Goal: Information Seeking & Learning: Learn about a topic

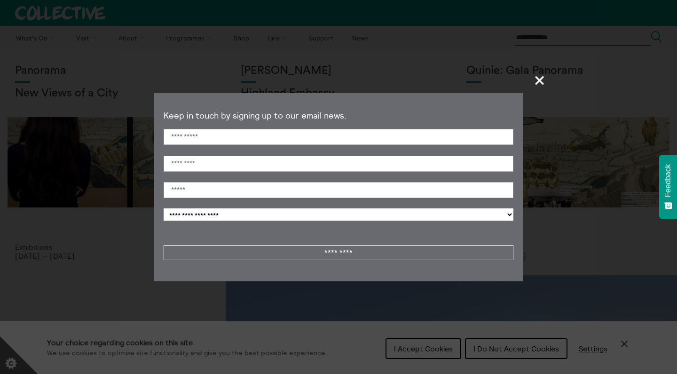
click at [540, 83] on span "+" at bounding box center [540, 80] width 28 height 28
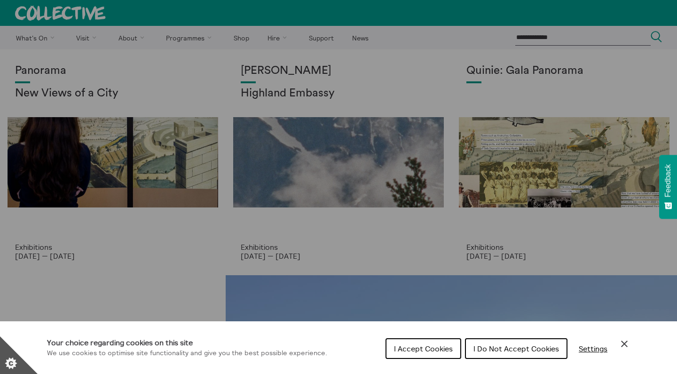
click at [627, 343] on icon "Close Cookie Control" at bounding box center [623, 343] width 11 height 11
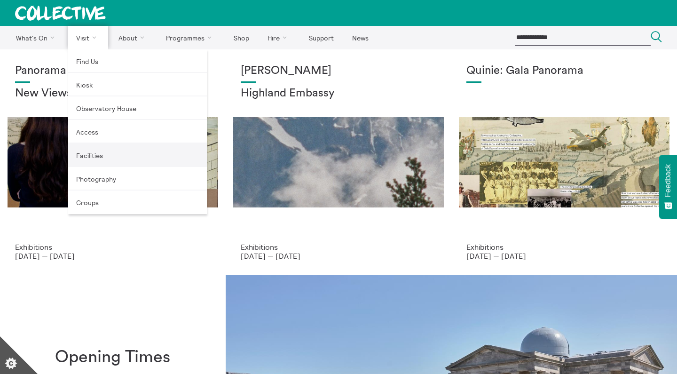
click at [84, 153] on link "Facilities" at bounding box center [137, 154] width 139 height 23
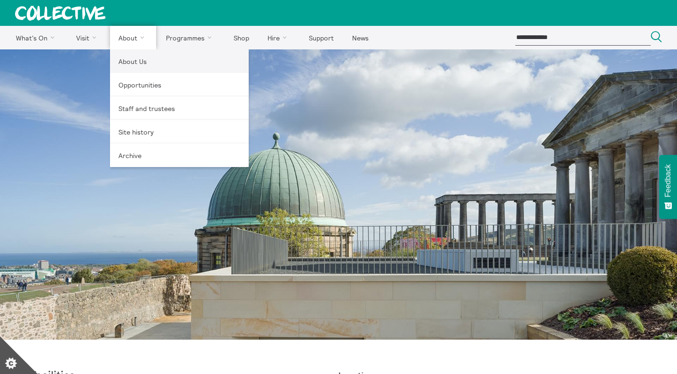
click at [130, 58] on link "About Us" at bounding box center [179, 60] width 139 height 23
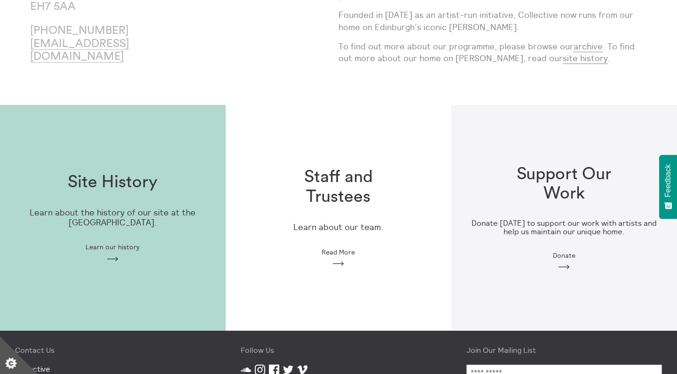
scroll to position [173, 0]
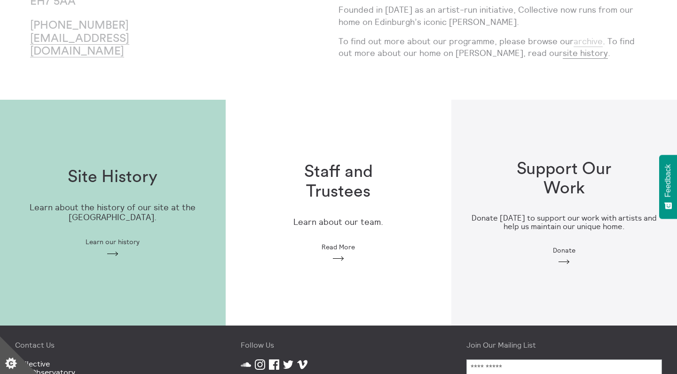
click at [578, 40] on link "archive" at bounding box center [587, 41] width 29 height 11
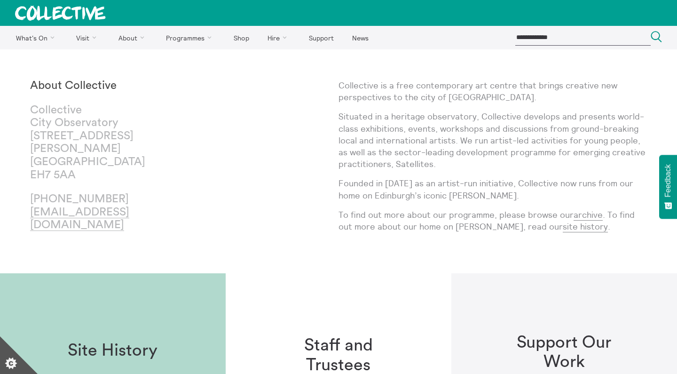
scroll to position [0, 0]
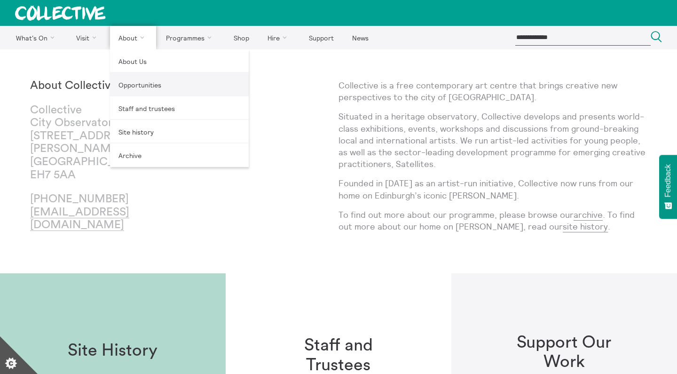
click at [132, 88] on link "Opportunities" at bounding box center [179, 84] width 139 height 23
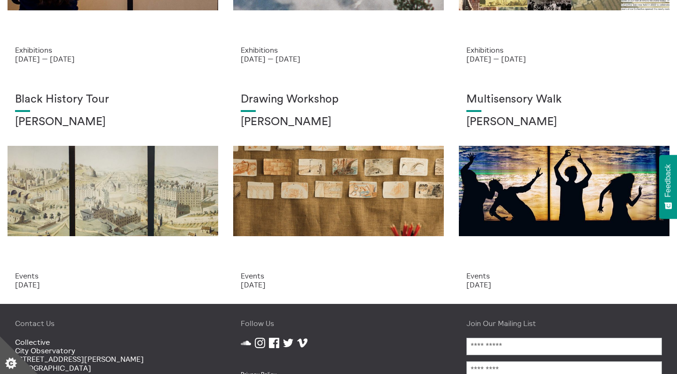
scroll to position [200, 0]
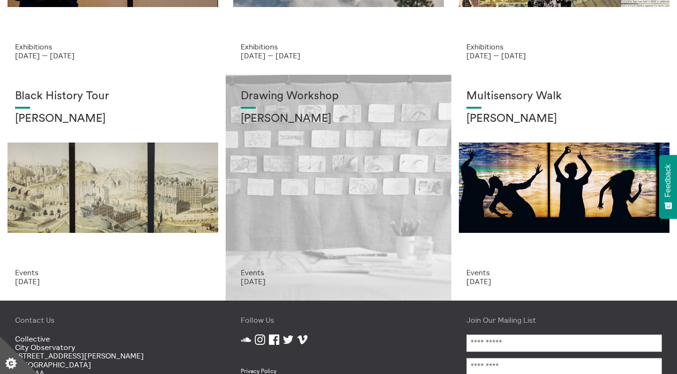
click at [333, 207] on div "Drawing Workshop Annie Lord" at bounding box center [338, 179] width 195 height 178
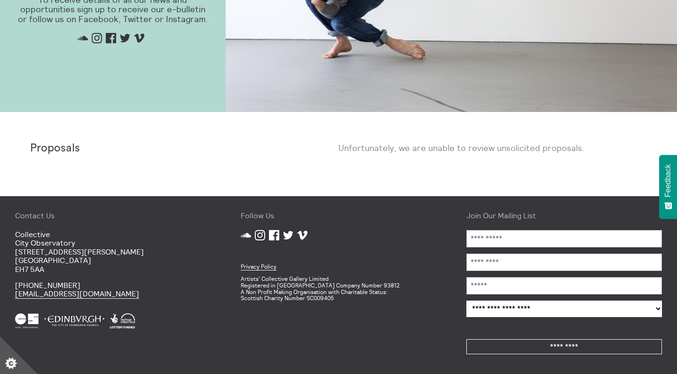
scroll to position [538, 0]
type input "*****"
type input "****"
type input "*******"
type input "**********"
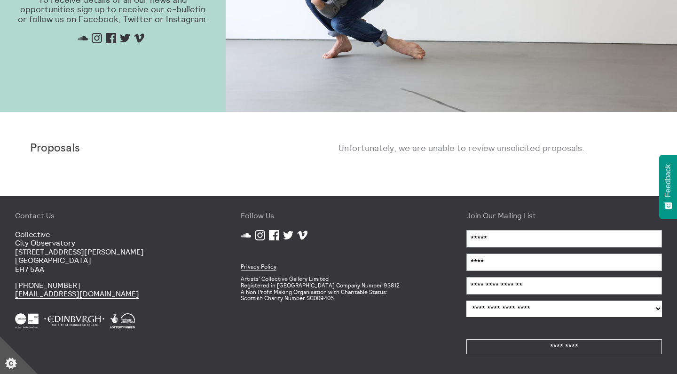
select select "**********"
click at [539, 344] on input "*********" at bounding box center [563, 346] width 195 height 15
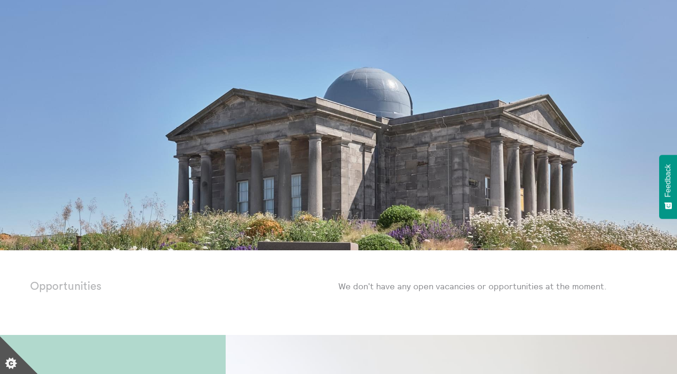
scroll to position [31, 0]
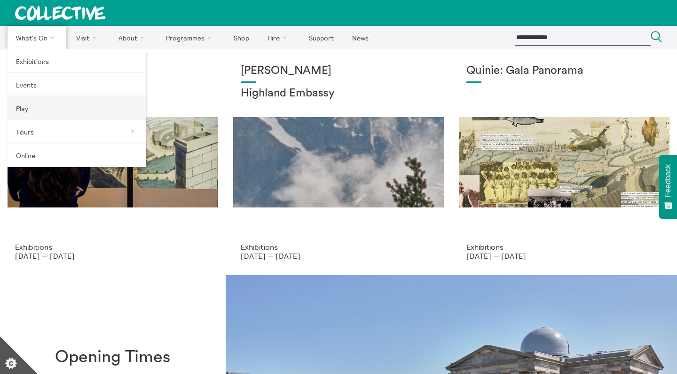
click at [38, 107] on link "Play" at bounding box center [77, 107] width 139 height 23
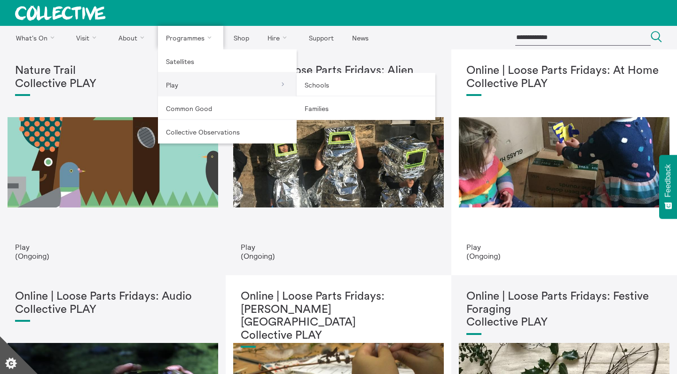
click at [170, 88] on link "Play" at bounding box center [227, 84] width 139 height 23
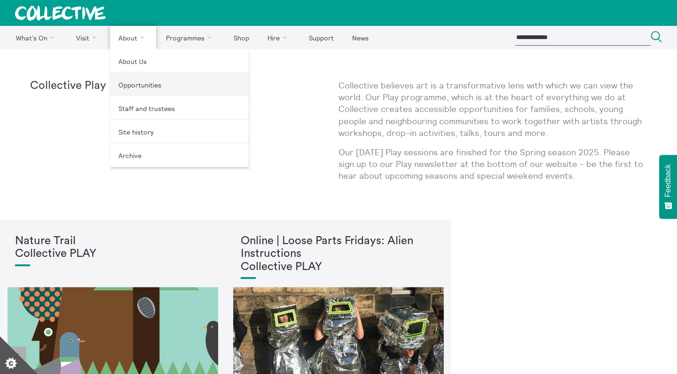
click at [135, 94] on link "Opportunities" at bounding box center [179, 84] width 139 height 23
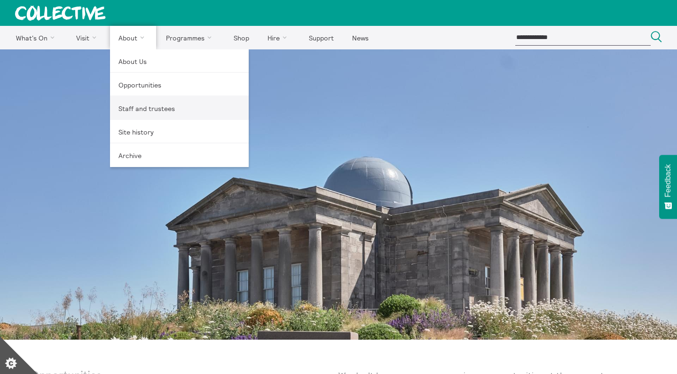
click at [136, 102] on link "Staff and trustees" at bounding box center [179, 107] width 139 height 23
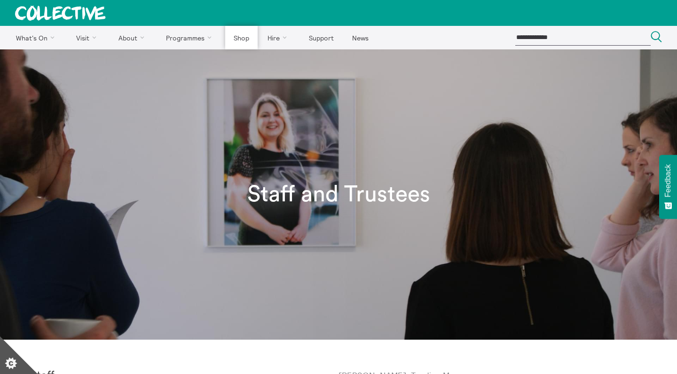
click at [235, 41] on link "Shop" at bounding box center [241, 37] width 32 height 23
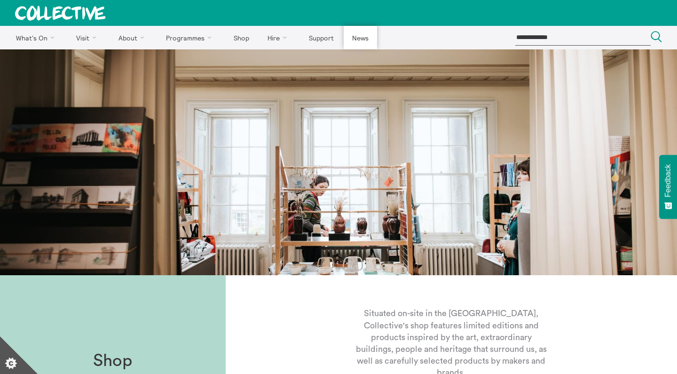
click at [355, 40] on link "News" at bounding box center [360, 37] width 33 height 23
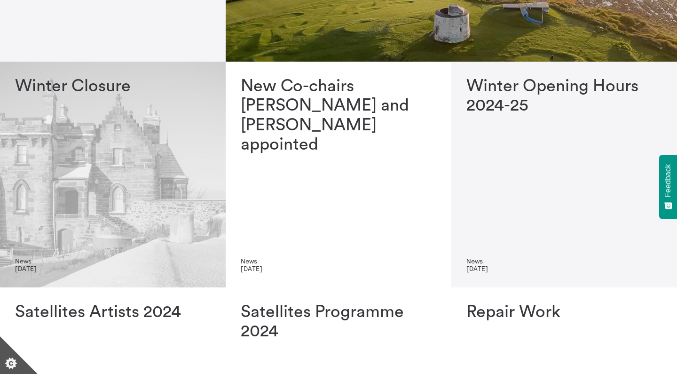
scroll to position [218, 0]
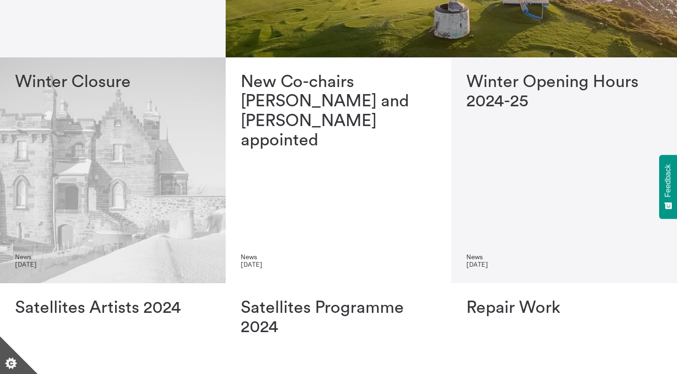
click at [86, 201] on div "Winter Closure" at bounding box center [112, 162] width 195 height 180
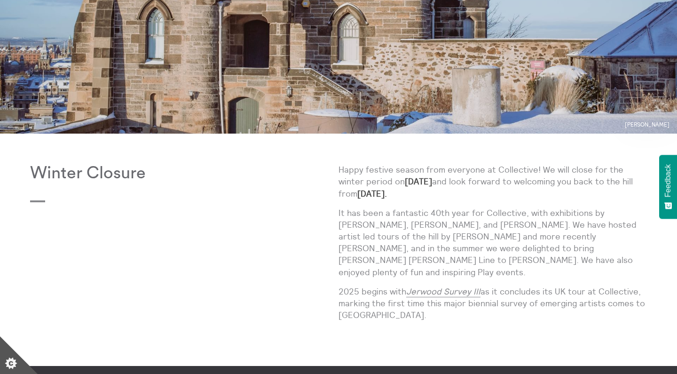
scroll to position [85, 0]
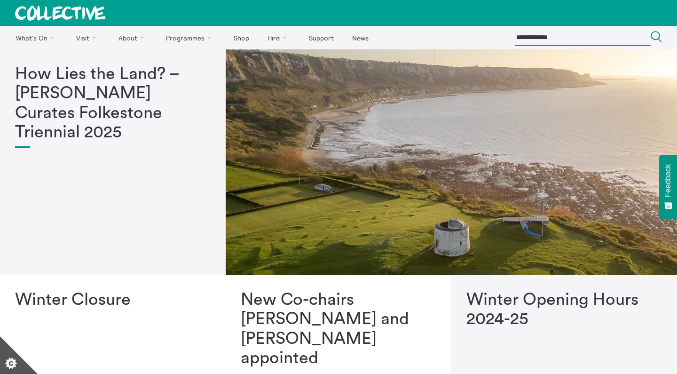
click at [132, 94] on h1 "How Lies the Land? – [PERSON_NAME] Curates Folkestone Triennial 2025" at bounding box center [112, 103] width 195 height 78
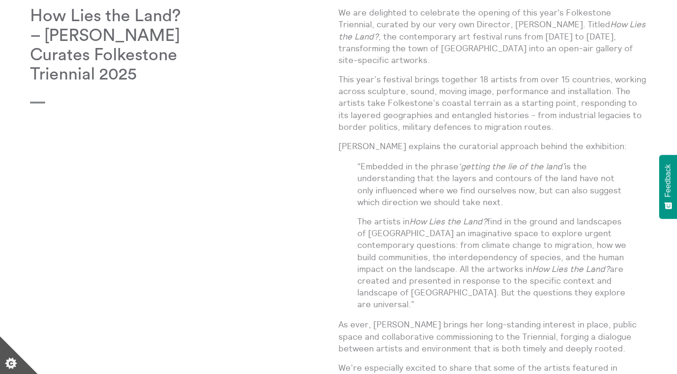
scroll to position [354, 0]
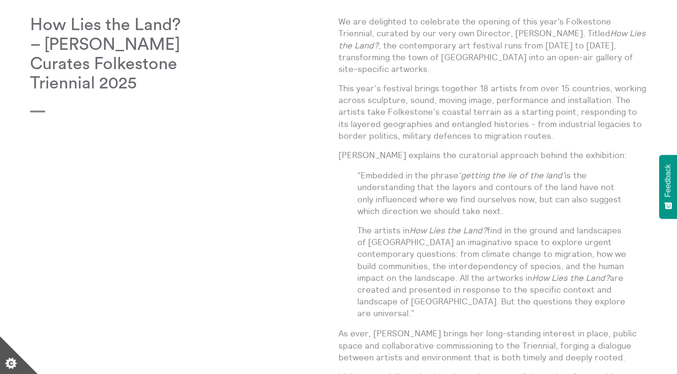
click at [450, 59] on p "We are delighted to celebrate the opening of this year's Folkestone Triennial, …" at bounding box center [492, 45] width 308 height 59
copy p "Folkestone"
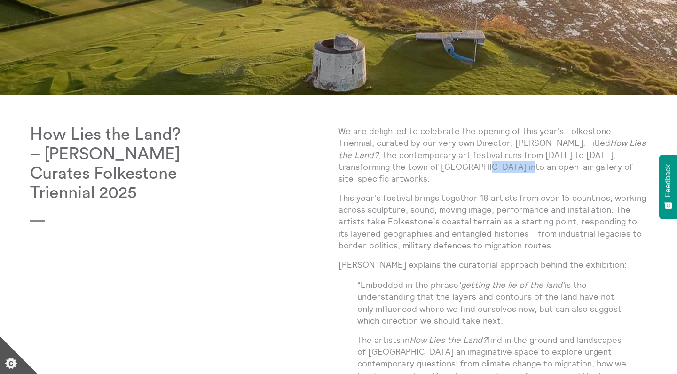
scroll to position [123, 0]
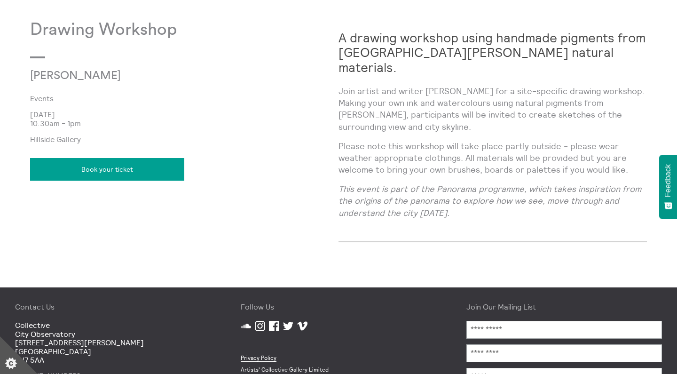
scroll to position [512, 0]
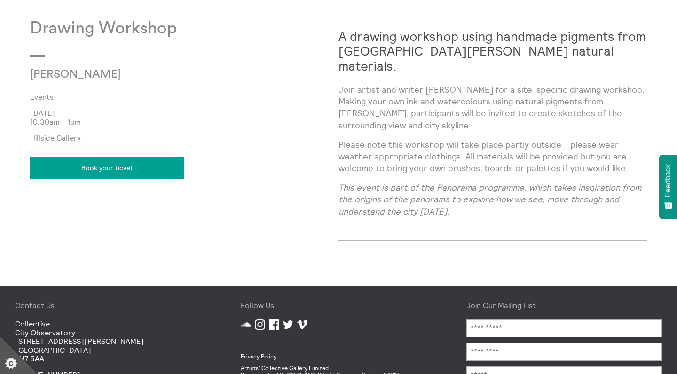
click at [109, 175] on link "Book your ticket" at bounding box center [107, 167] width 154 height 23
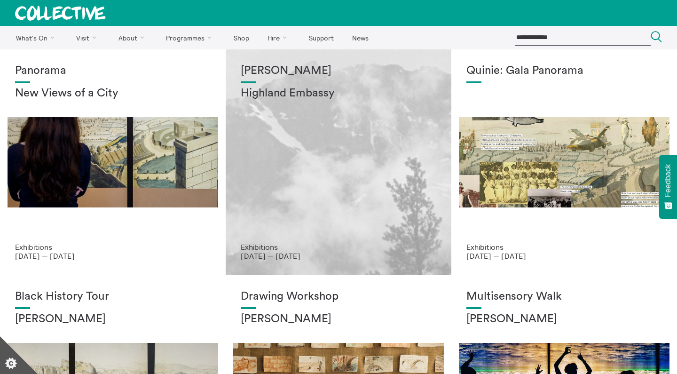
click at [329, 199] on div "[PERSON_NAME] Highland Embassy" at bounding box center [338, 153] width 195 height 178
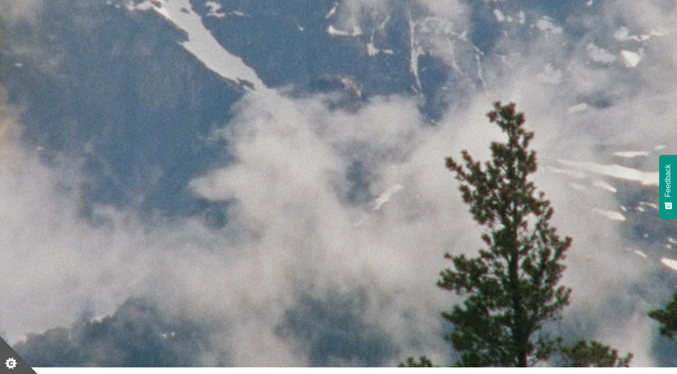
scroll to position [91, 0]
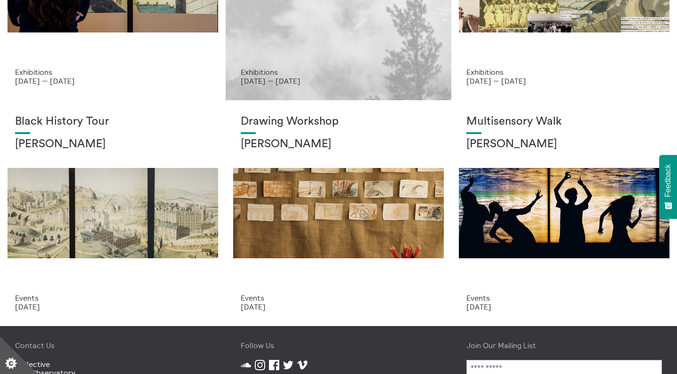
scroll to position [247, 0]
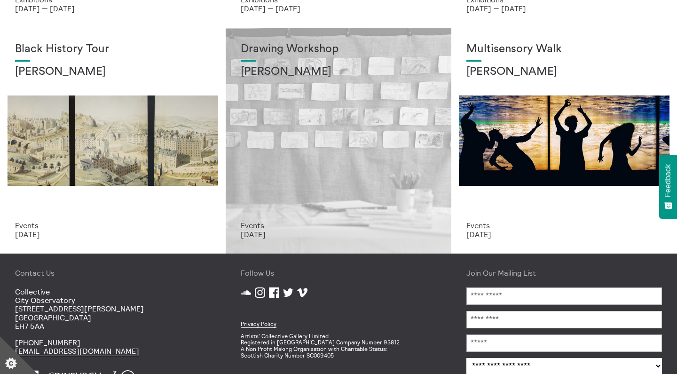
click at [322, 129] on div "Drawing Workshop [PERSON_NAME]" at bounding box center [338, 132] width 195 height 178
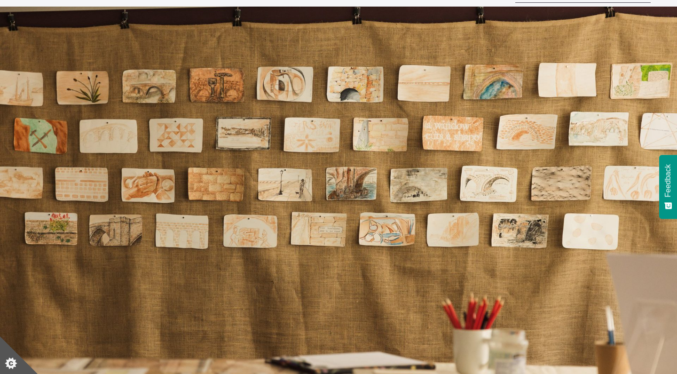
scroll to position [42, 0]
